Goal: Navigation & Orientation: Find specific page/section

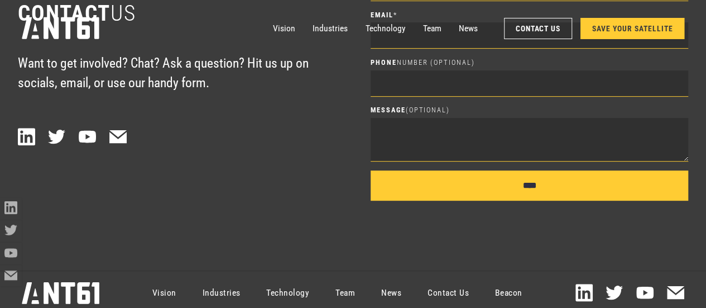
scroll to position [4437, 0]
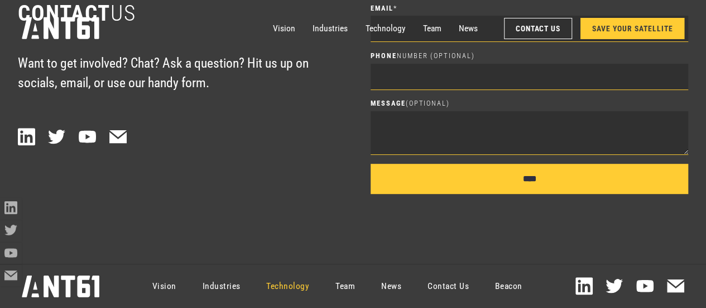
click at [272, 291] on link "Technology" at bounding box center [287, 285] width 69 height 39
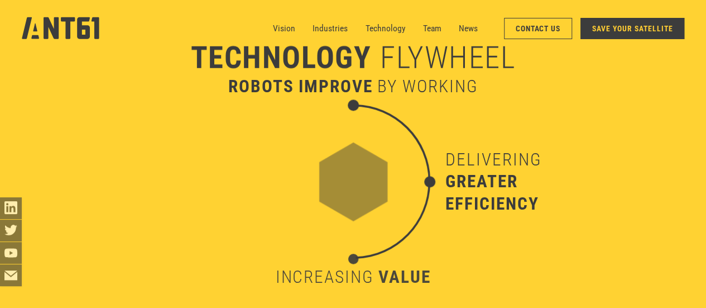
scroll to position [2699, 0]
click at [386, 27] on link "Technology" at bounding box center [385, 28] width 40 height 22
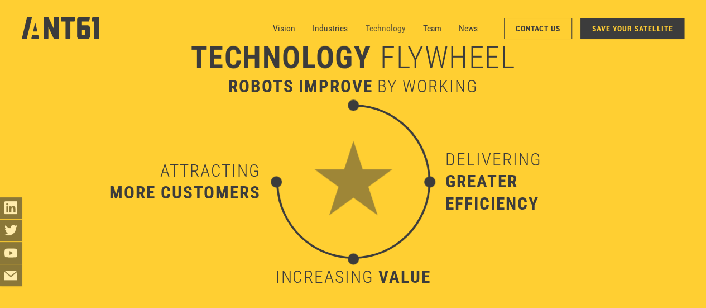
scroll to position [3021, 0]
click at [611, 27] on link "SAVE YOUR SATELLITE" at bounding box center [633, 28] width 104 height 21
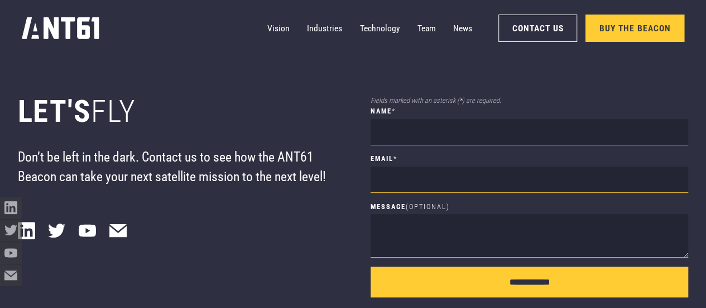
scroll to position [6641, 0]
